Goal: Find specific page/section: Find specific page/section

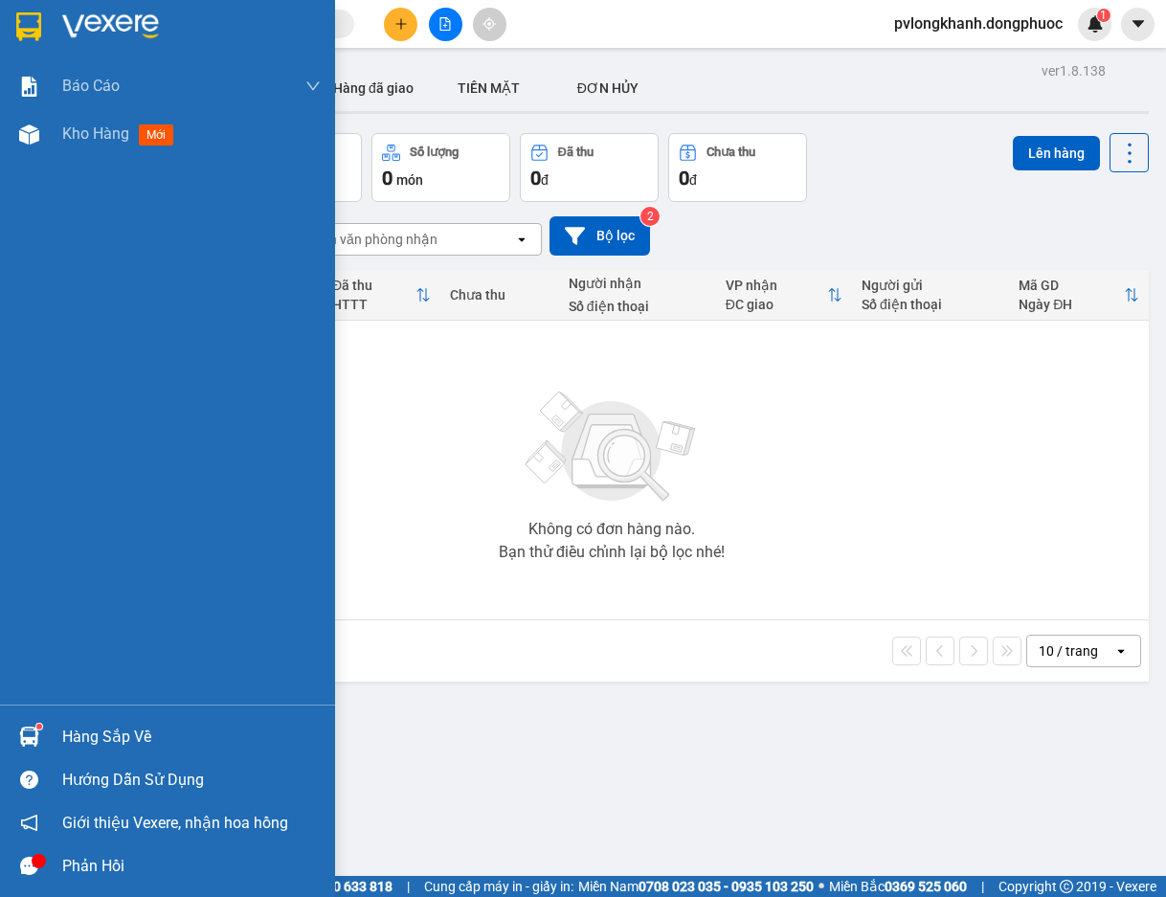
click at [131, 748] on div "Hàng sắp về" at bounding box center [191, 737] width 258 height 29
click at [131, 748] on div "Báo cáo Mẫu 1: Báo cáo dòng tiền Mẫu 1: Báo cáo dòng tiền theo nhân viên Mẫu 1:…" at bounding box center [167, 448] width 335 height 897
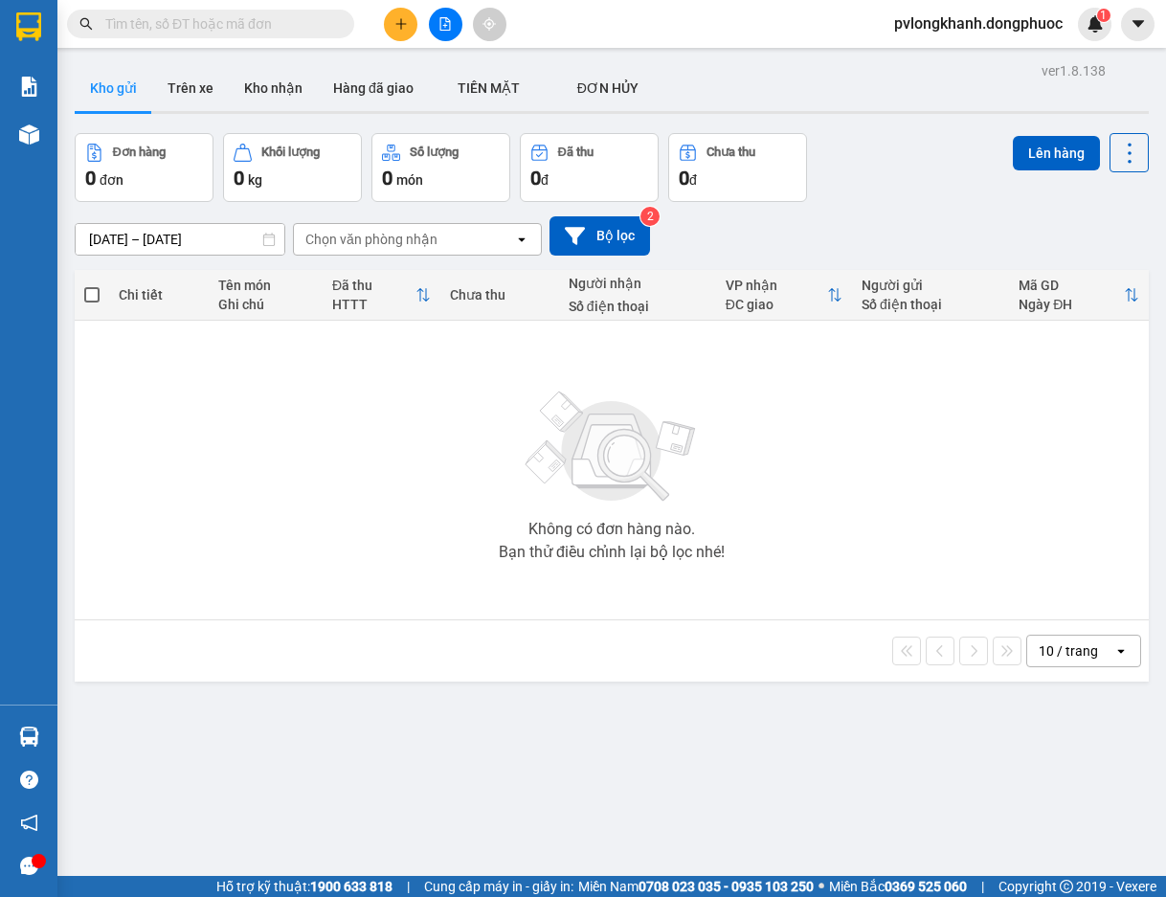
click at [131, 741] on div "ver 1.8.138 Kho gửi Trên xe Kho nhận Hàng đã giao TIỀN MẶT ĐƠN HỦY Đơn hàng 0…" at bounding box center [611, 505] width 1089 height 897
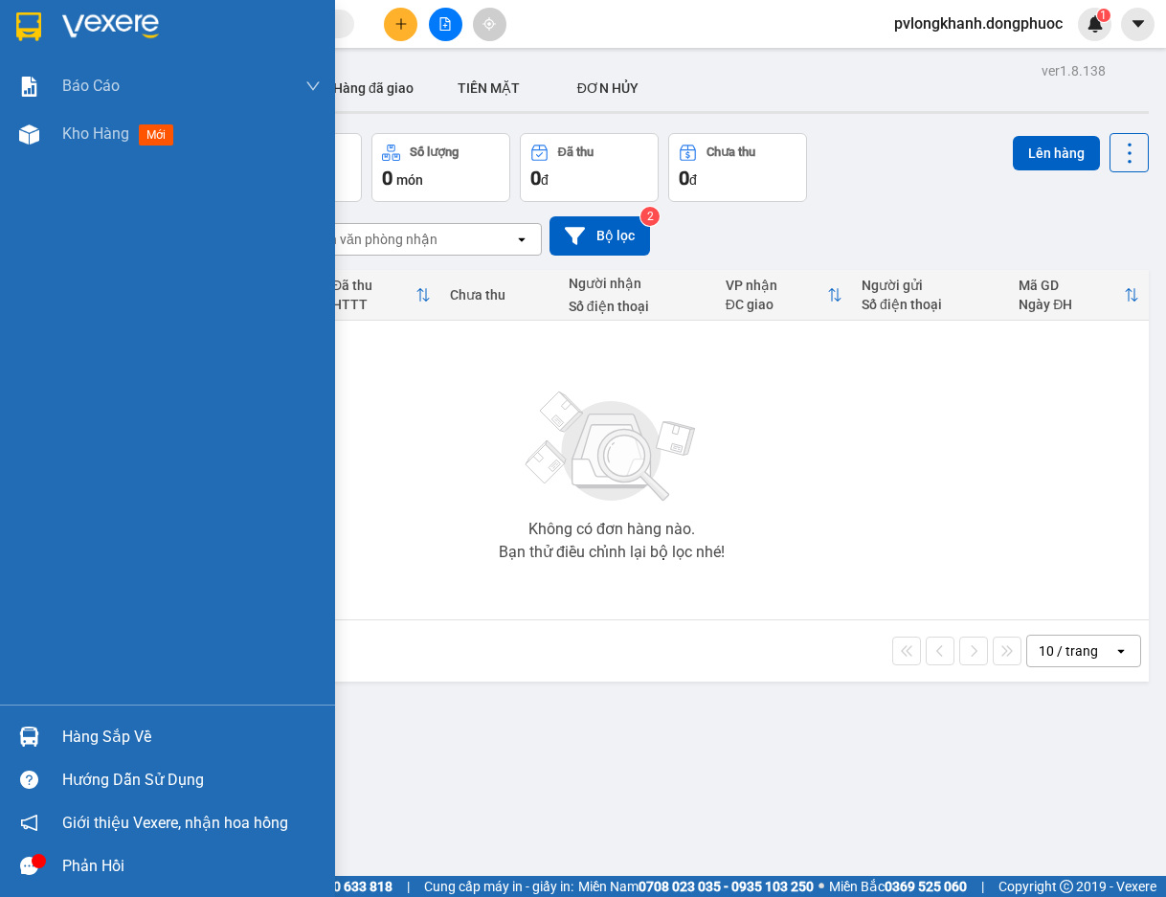
click at [53, 732] on div "Hàng sắp về" at bounding box center [167, 736] width 335 height 43
click at [53, 732] on div "Báo cáo Mẫu 1: Báo cáo dòng tiền Mẫu 1: Báo cáo dòng tiền theo nhân viên Mẫu 1:…" at bounding box center [167, 448] width 335 height 897
click at [57, 732] on div "Hàng sắp về" at bounding box center [167, 736] width 335 height 43
click at [57, 732] on div "Báo cáo Mẫu 1: Báo cáo dòng tiền Mẫu 1: Báo cáo dòng tiền theo nhân viên Mẫu 1:…" at bounding box center [167, 448] width 335 height 897
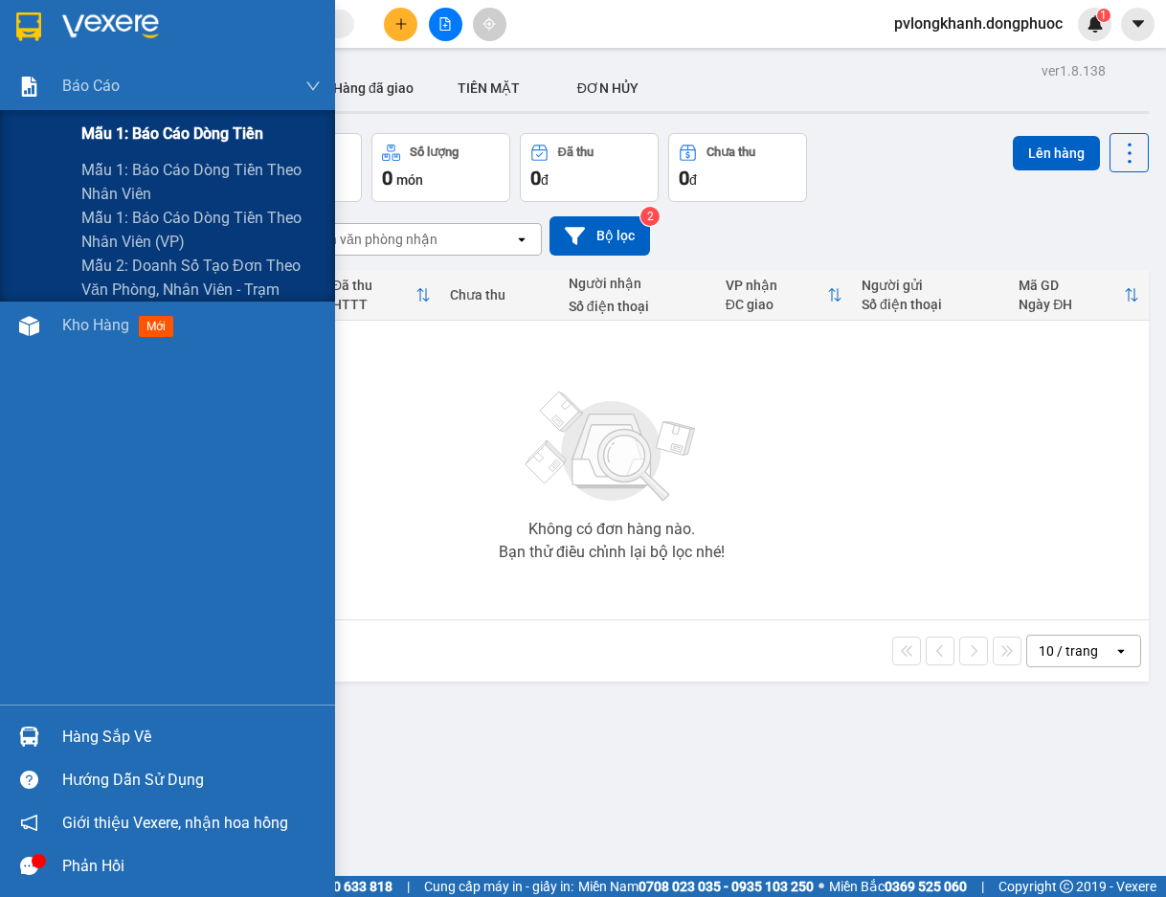
click at [192, 145] on span "Mẫu 1: Báo cáo dòng tiền" at bounding box center [172, 134] width 182 height 24
